Goal: Task Accomplishment & Management: Use online tool/utility

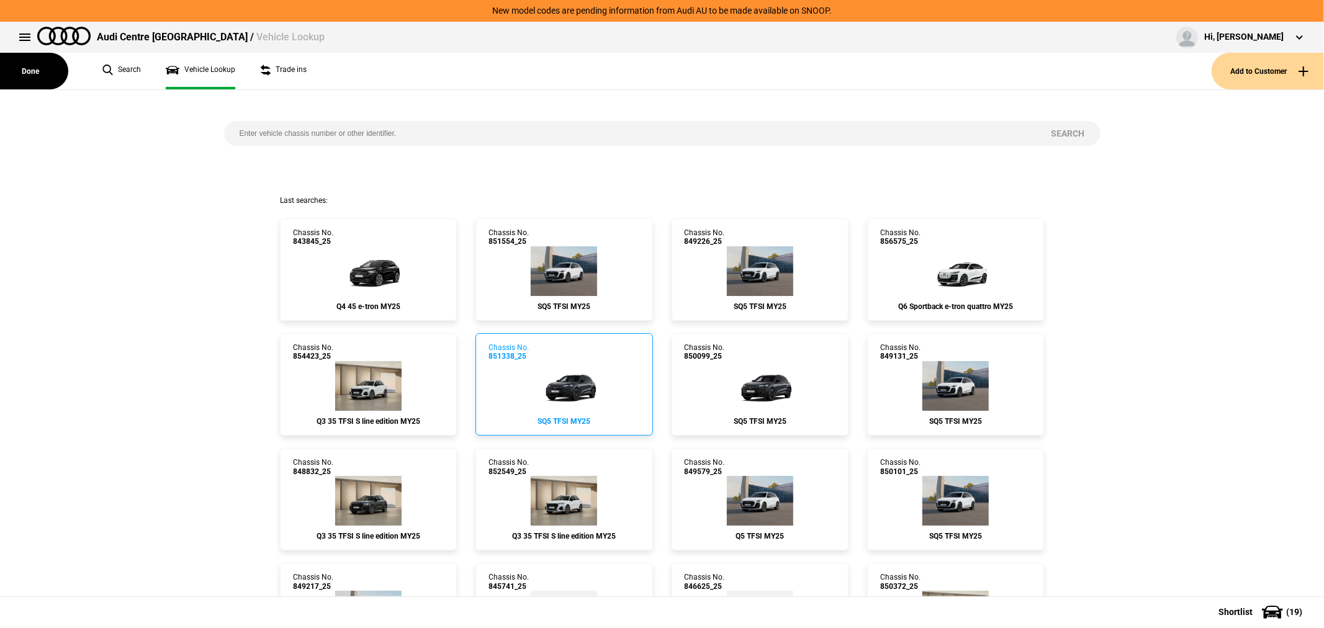
click at [574, 369] on img at bounding box center [564, 386] width 74 height 50
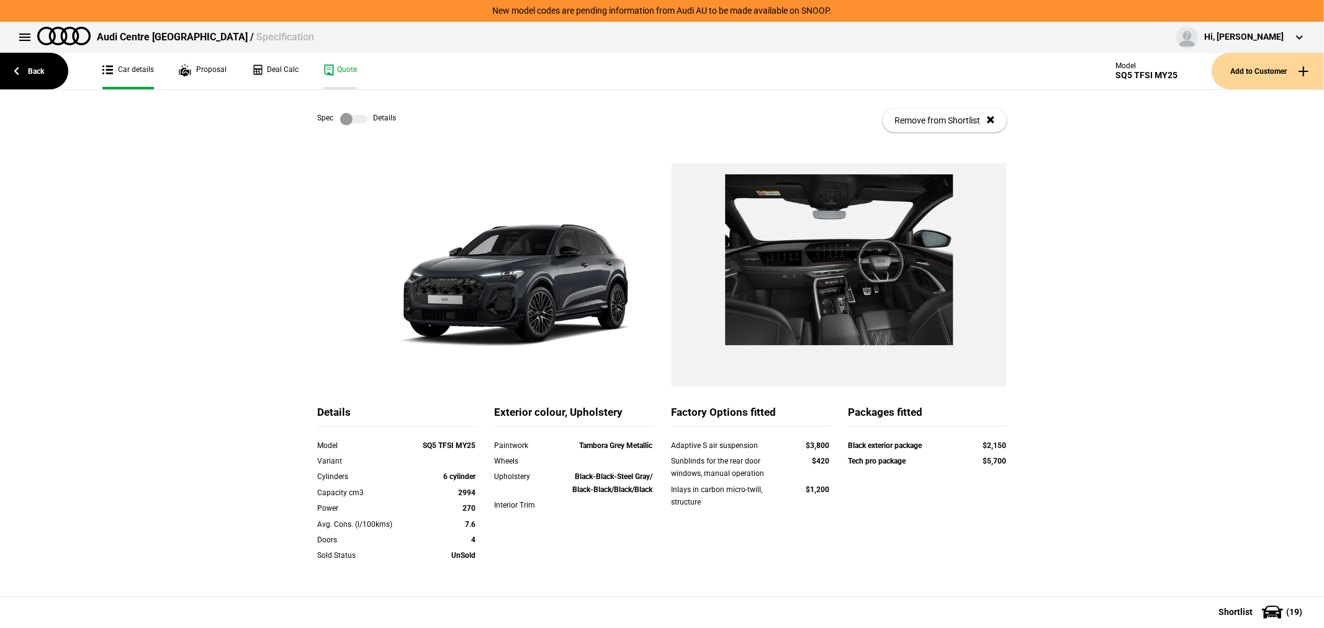
click at [346, 71] on link "Quote" at bounding box center [340, 71] width 34 height 37
click at [276, 62] on link "Deal Calc" at bounding box center [274, 71] width 47 height 37
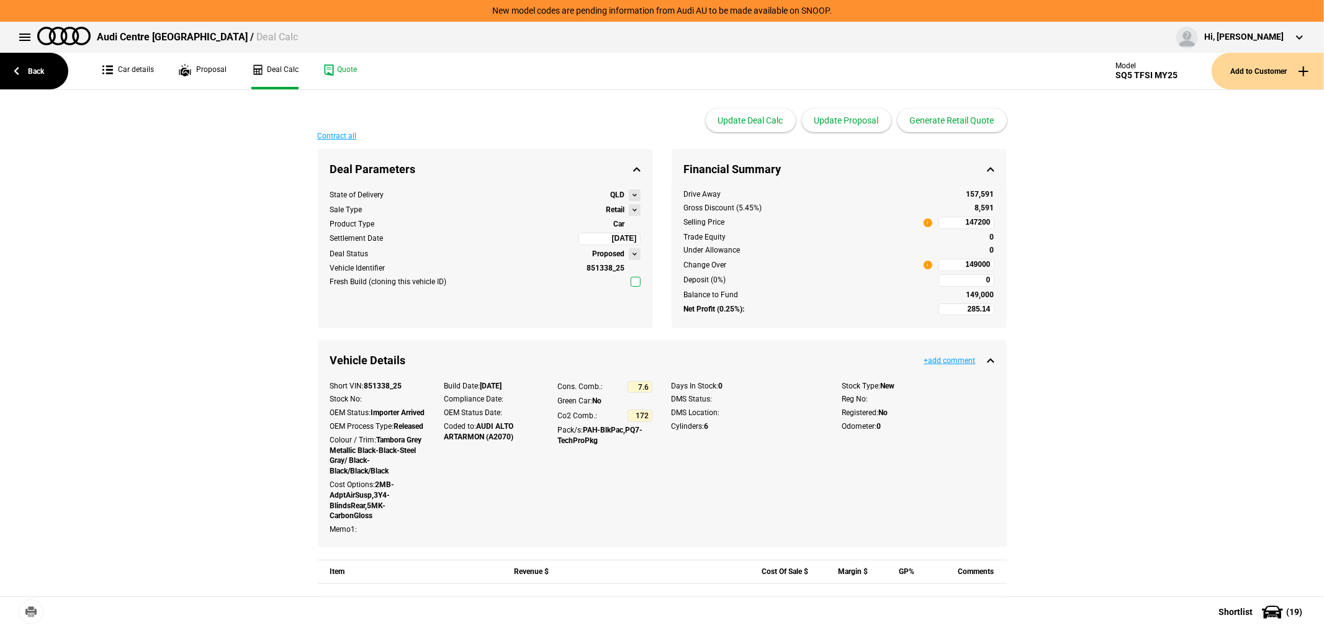
type input "147200"
type input "-973.6"
type input "147200"
